Goal: Task Accomplishment & Management: Use online tool/utility

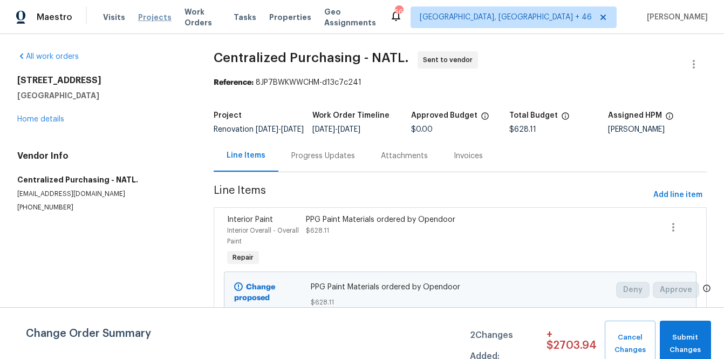
click at [143, 19] on span "Projects" at bounding box center [154, 17] width 33 height 11
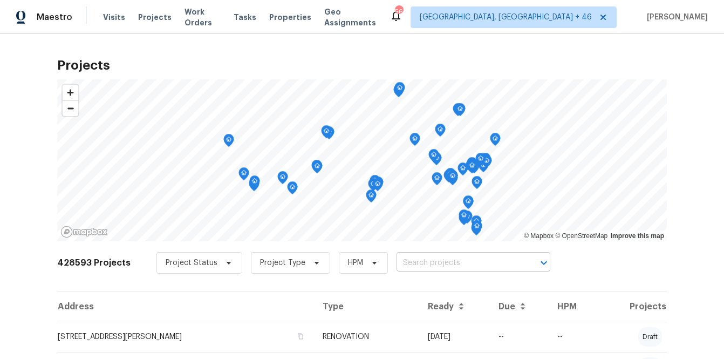
click at [441, 263] on input "text" at bounding box center [458, 263] width 124 height 17
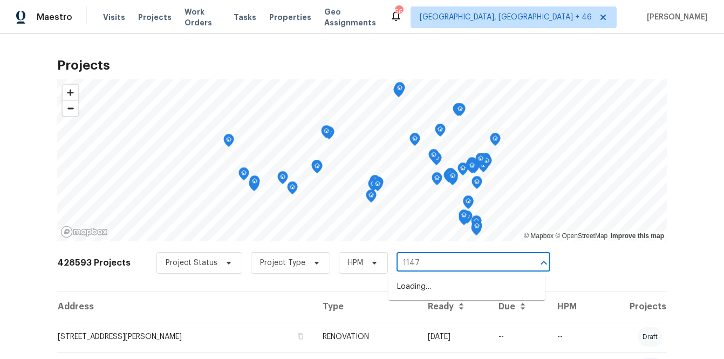
type input "1147"
type input "1147 [PERSON_NAME]"
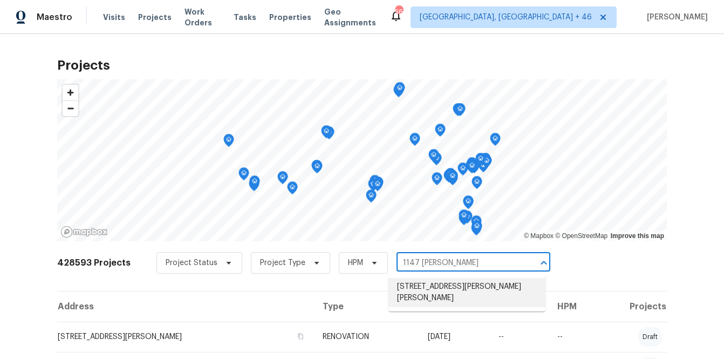
click at [409, 284] on li "[STREET_ADDRESS][PERSON_NAME][PERSON_NAME]" at bounding box center [466, 292] width 157 height 29
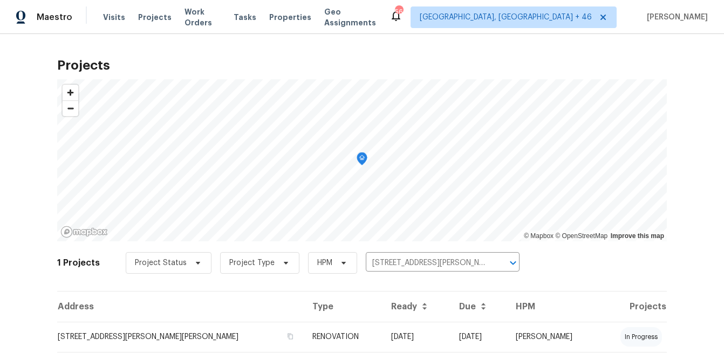
scroll to position [28, 0]
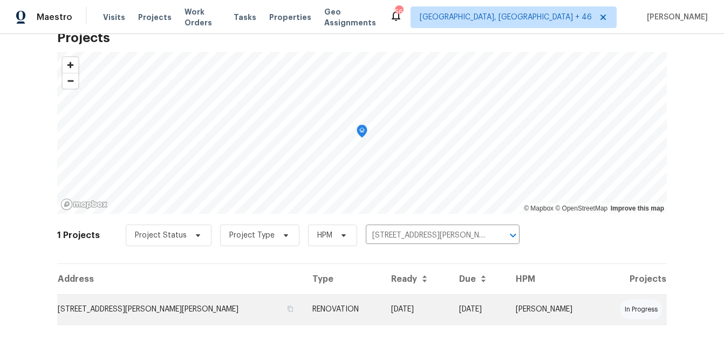
click at [200, 297] on td "[STREET_ADDRESS][PERSON_NAME][PERSON_NAME]" at bounding box center [180, 309] width 247 height 30
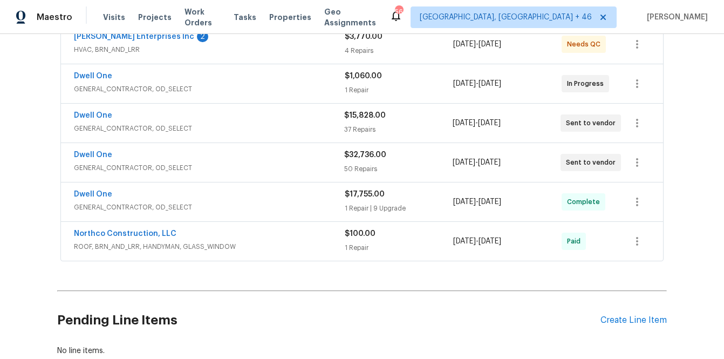
scroll to position [287, 0]
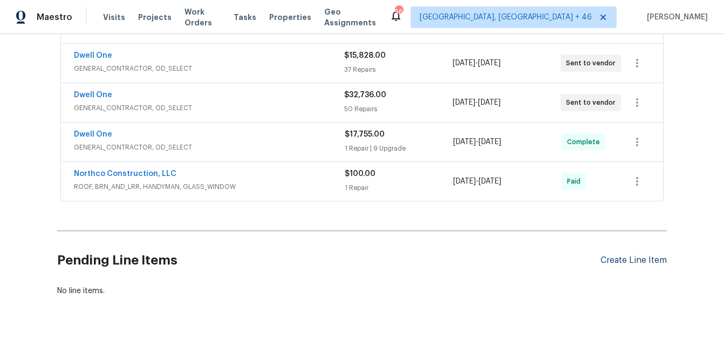
click at [625, 255] on div "Create Line Item" at bounding box center [633, 260] width 66 height 10
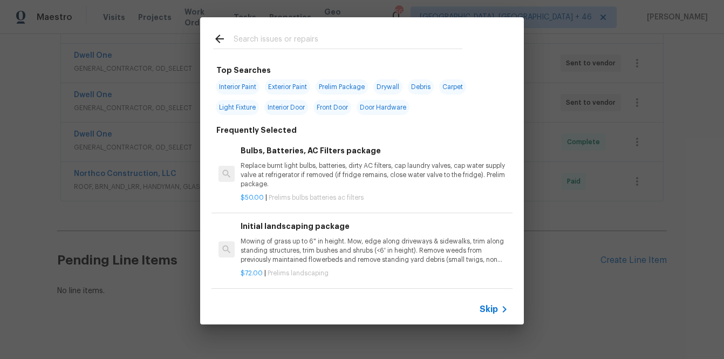
click at [380, 45] on input "text" at bounding box center [348, 40] width 229 height 16
click at [543, 306] on div "Top Searches Interior Paint Exterior Paint Prelim Package Drywall Debris Carpet…" at bounding box center [362, 170] width 724 height 341
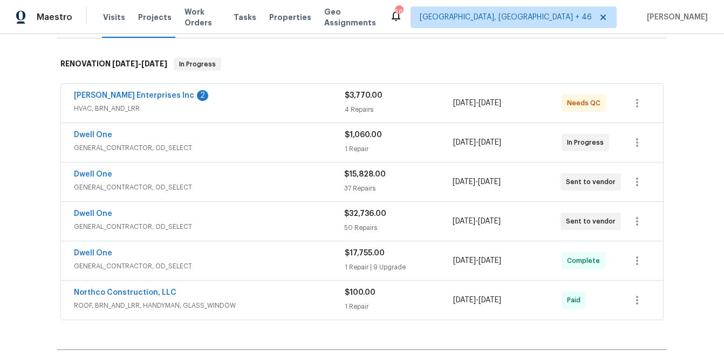
scroll to position [152, 0]
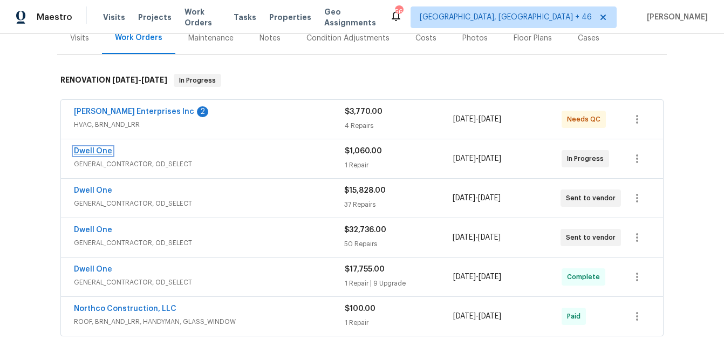
click at [105, 147] on link "Dwell One" at bounding box center [93, 151] width 38 height 8
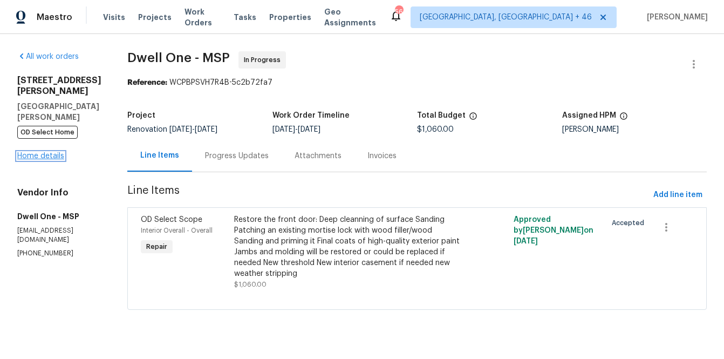
click at [40, 152] on link "Home details" at bounding box center [40, 156] width 47 height 8
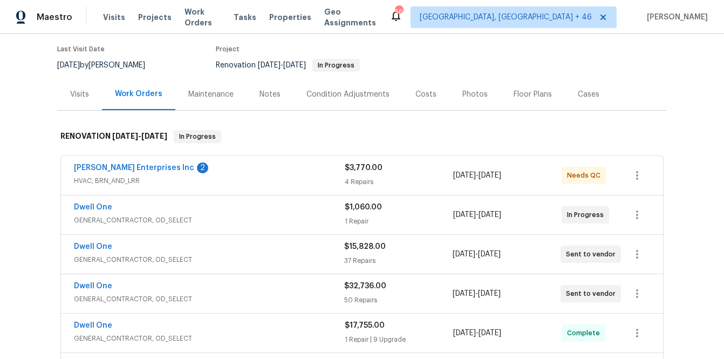
scroll to position [114, 0]
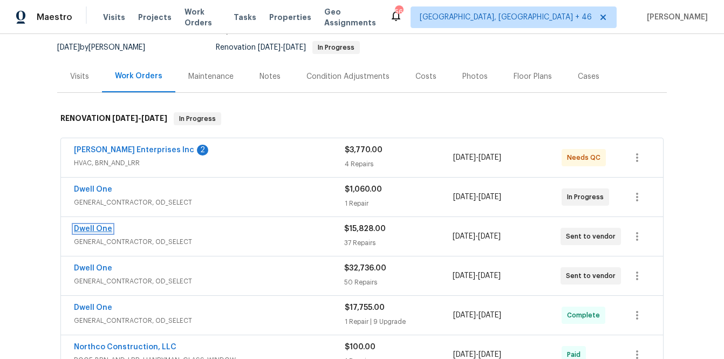
click at [93, 225] on link "Dwell One" at bounding box center [93, 229] width 38 height 8
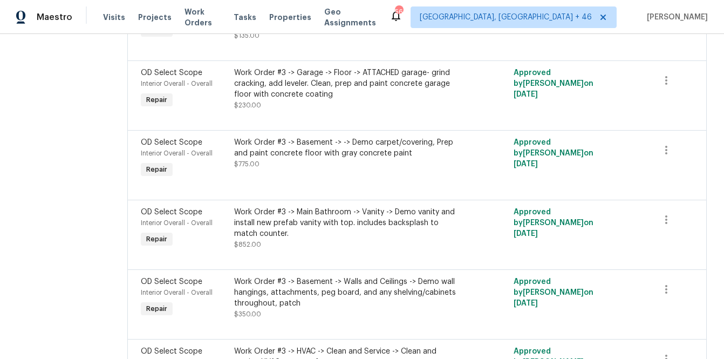
scroll to position [2253, 0]
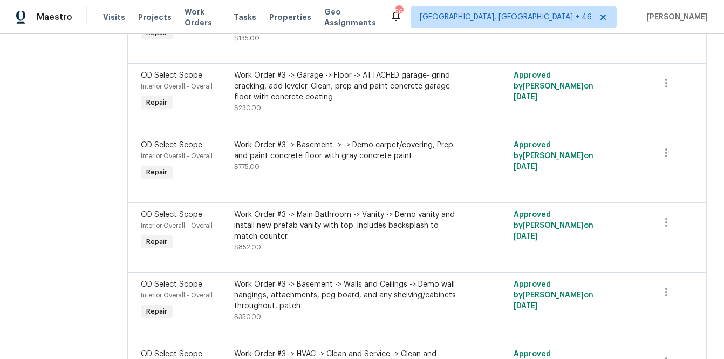
click at [304, 161] on div "Work Order #3 -> Basement -> -> Demo carpet/covering, Prep and paint concrete f…" at bounding box center [347, 151] width 227 height 22
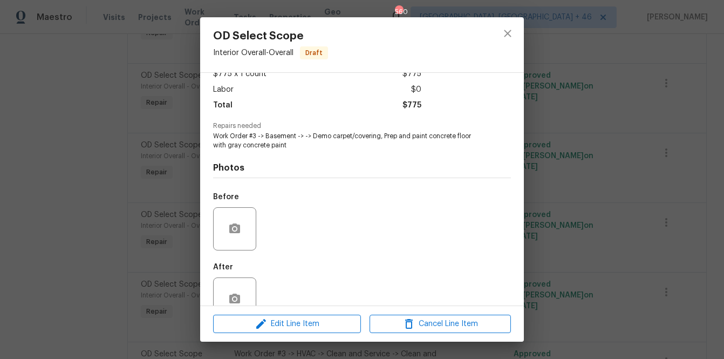
scroll to position [54, 0]
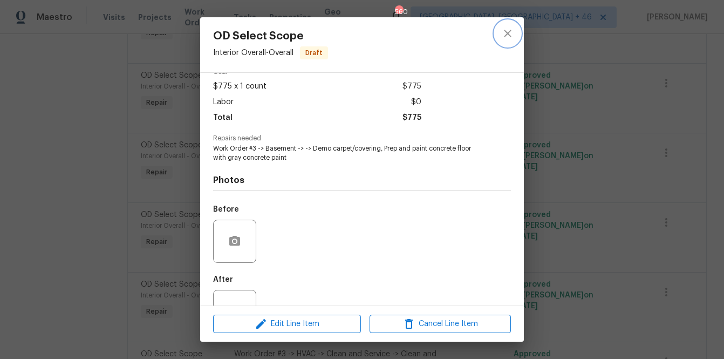
click at [505, 36] on icon "close" at bounding box center [507, 33] width 7 height 7
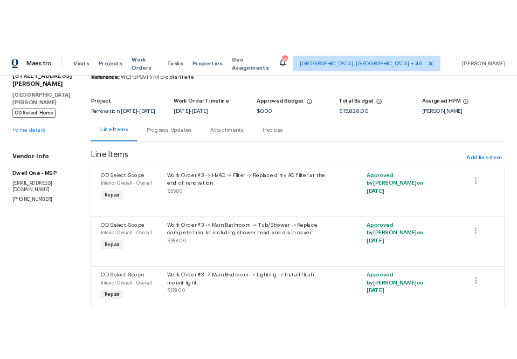
scroll to position [0, 0]
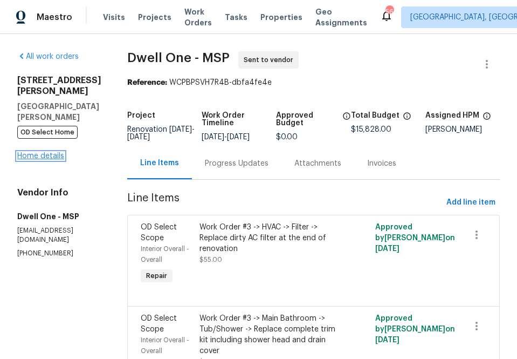
click at [36, 152] on link "Home details" at bounding box center [40, 156] width 47 height 8
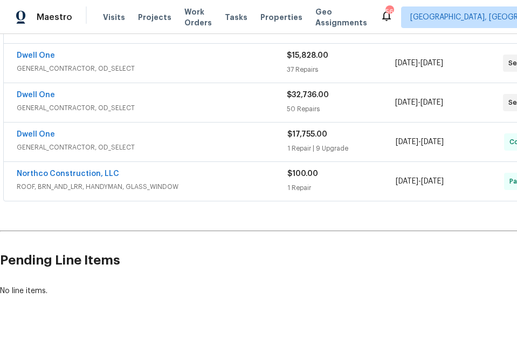
scroll to position [287, 92]
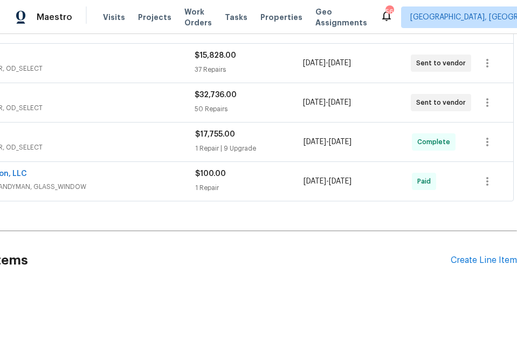
click at [495, 255] on div "Pending Line Items Create Line Item" at bounding box center [213, 260] width 610 height 50
click at [454, 255] on div "Create Line Item" at bounding box center [484, 260] width 66 height 10
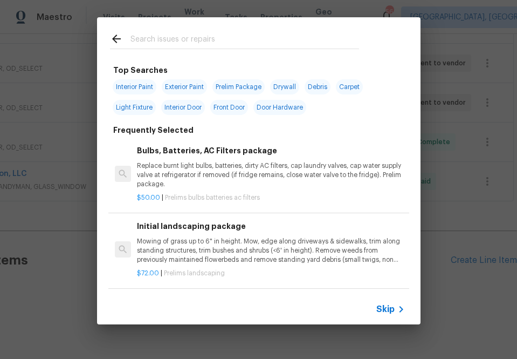
click at [280, 37] on input "text" at bounding box center [245, 40] width 229 height 16
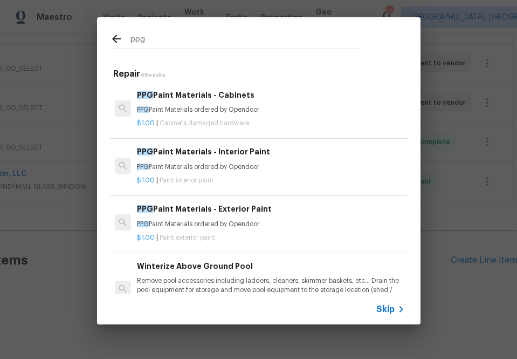
type input "ppg"
click at [174, 165] on p "PPG Paint Materials ordered by Opendoor" at bounding box center [271, 166] width 268 height 9
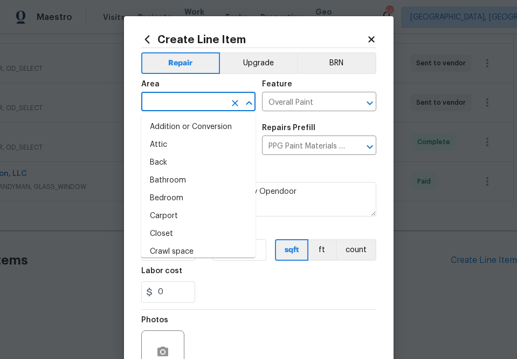
click at [197, 98] on input "text" at bounding box center [183, 102] width 84 height 17
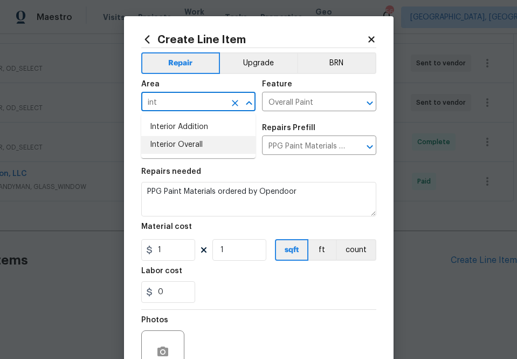
click at [180, 140] on li "Interior Overall" at bounding box center [198, 145] width 114 height 18
type input "Interior Overall"
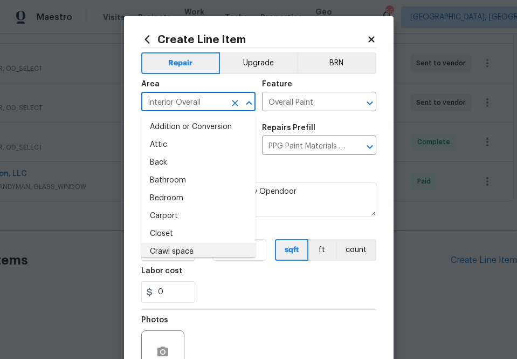
click at [237, 279] on div "Labor cost" at bounding box center [258, 274] width 235 height 14
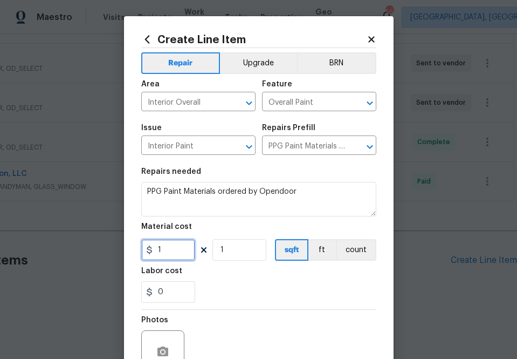
click at [182, 251] on input "1" at bounding box center [168, 250] width 54 height 22
paste input "640.14"
type input "640.14"
click at [222, 297] on div "0" at bounding box center [258, 292] width 235 height 22
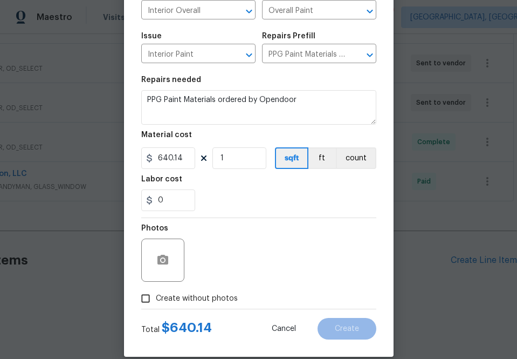
scroll to position [106, 0]
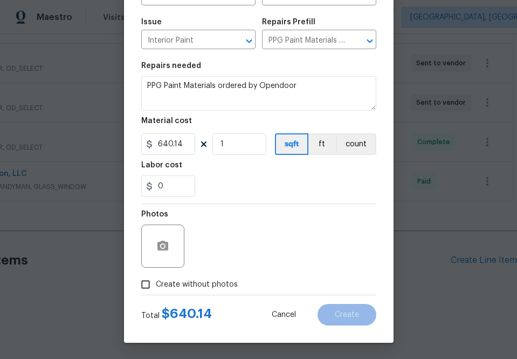
click at [212, 291] on label "Create without photos" at bounding box center [186, 284] width 102 height 20
click at [156, 291] on input "Create without photos" at bounding box center [145, 284] width 20 height 20
checkbox input "true"
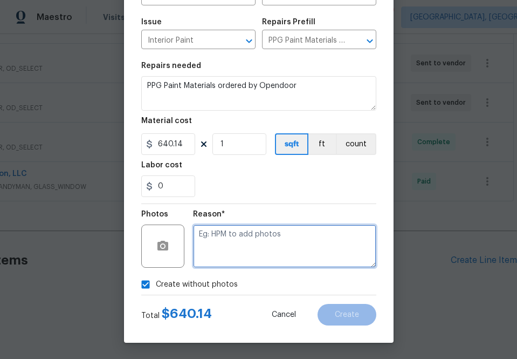
click at [239, 250] on textarea at bounding box center [284, 245] width 183 height 43
type textarea "na"
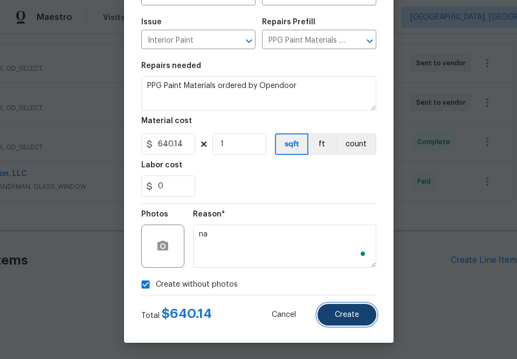
click at [330, 321] on button "Create" at bounding box center [347, 315] width 59 height 22
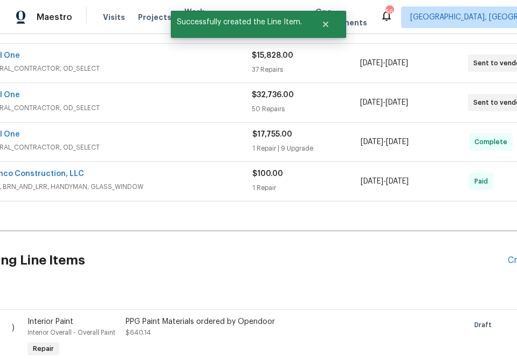
scroll to position [287, 0]
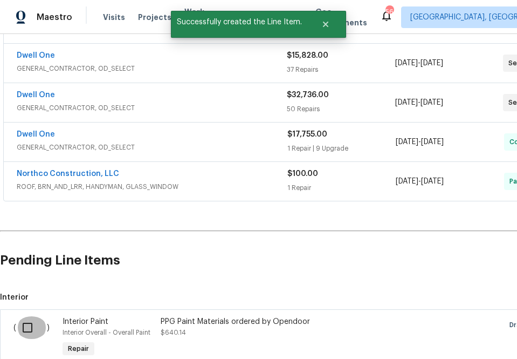
click at [21, 316] on input "checkbox" at bounding box center [31, 327] width 31 height 23
checkbox input "true"
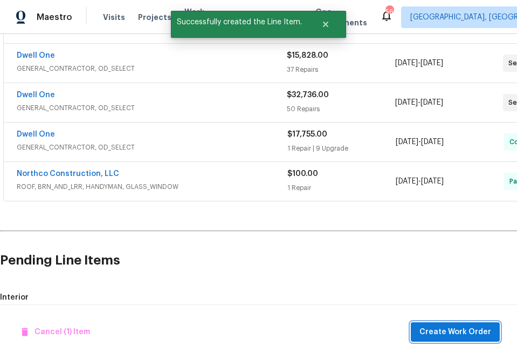
click at [482, 331] on span "Create Work Order" at bounding box center [456, 331] width 72 height 13
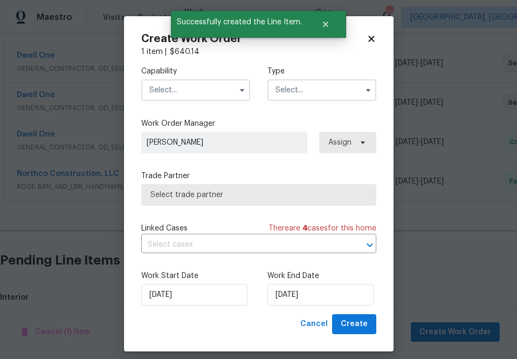
click at [212, 87] on input "text" at bounding box center [195, 90] width 109 height 22
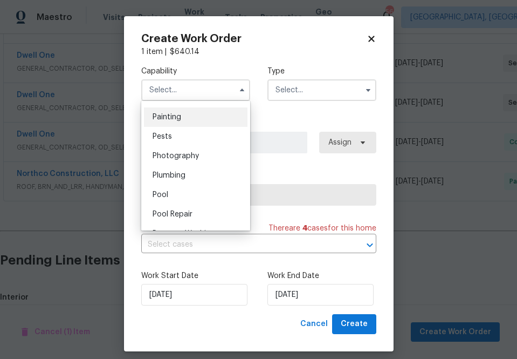
scroll to position [900, 0]
click at [204, 116] on div "Painting" at bounding box center [196, 119] width 104 height 19
type input "Painting"
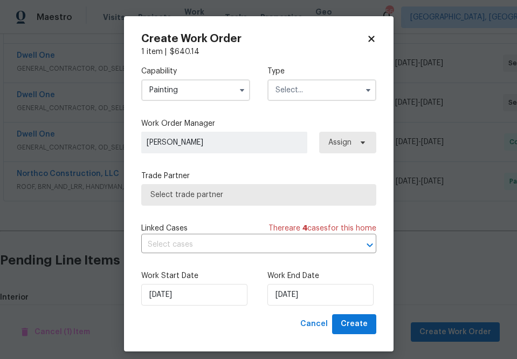
click at [307, 90] on input "text" at bounding box center [322, 90] width 109 height 22
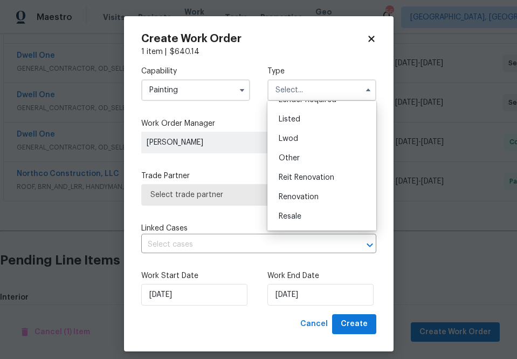
scroll to position [101, 0]
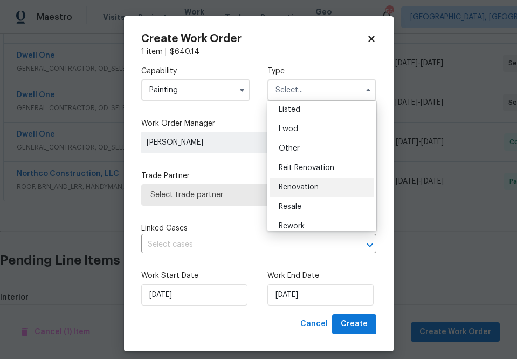
click at [306, 190] on span "Renovation" at bounding box center [299, 187] width 40 height 8
type input "Renovation"
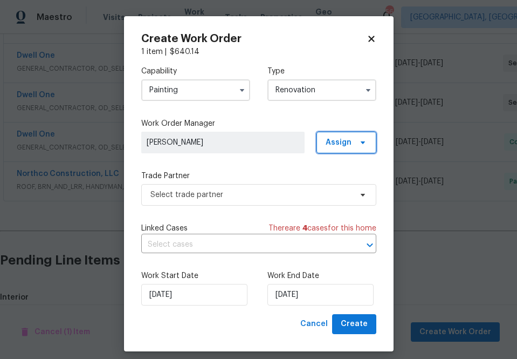
click at [336, 132] on span "Assign" at bounding box center [347, 143] width 60 height 22
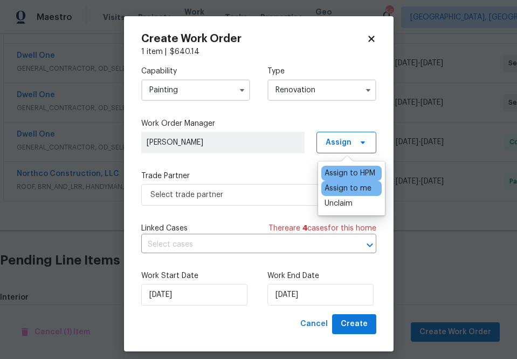
click at [334, 189] on div "Assign to me" at bounding box center [348, 188] width 47 height 11
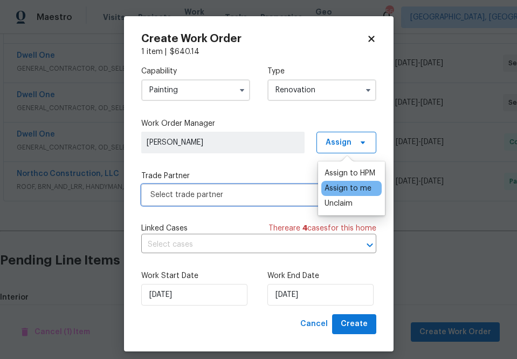
click at [258, 199] on span "Select trade partner" at bounding box center [251, 194] width 201 height 11
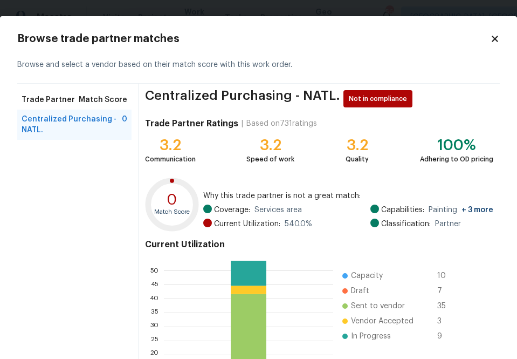
scroll to position [117, 0]
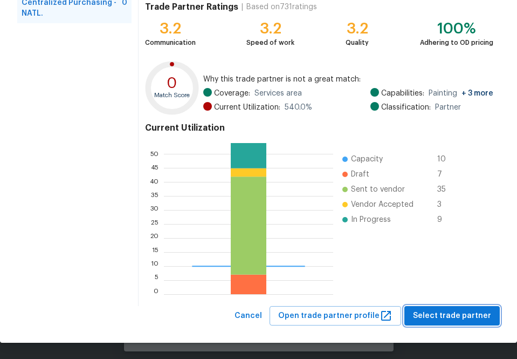
click at [459, 314] on span "Select trade partner" at bounding box center [452, 315] width 78 height 13
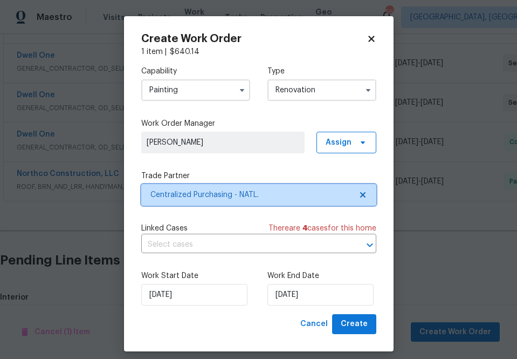
scroll to position [0, 0]
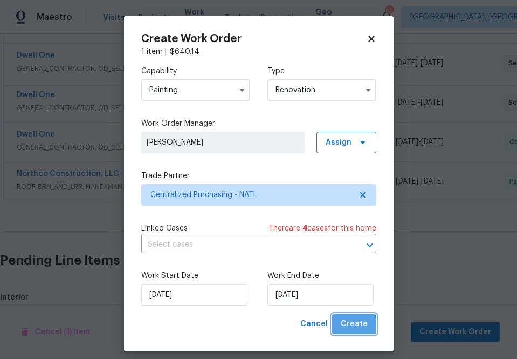
click at [350, 328] on span "Create" at bounding box center [354, 323] width 27 height 13
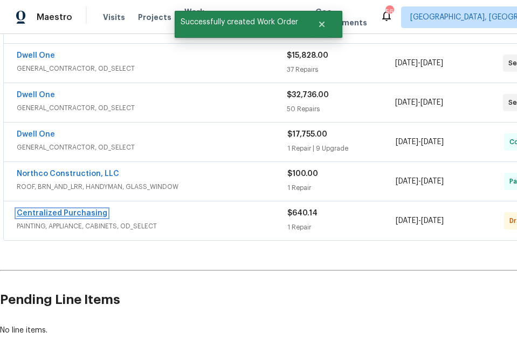
click at [91, 209] on link "Centralized Purchasing" at bounding box center [62, 213] width 91 height 8
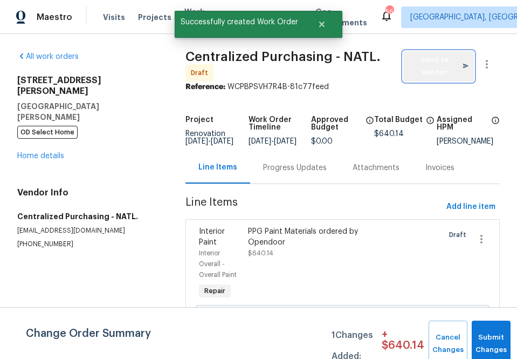
click at [437, 56] on span "Send to Vendor" at bounding box center [439, 66] width 60 height 25
